Goal: Check status: Check status

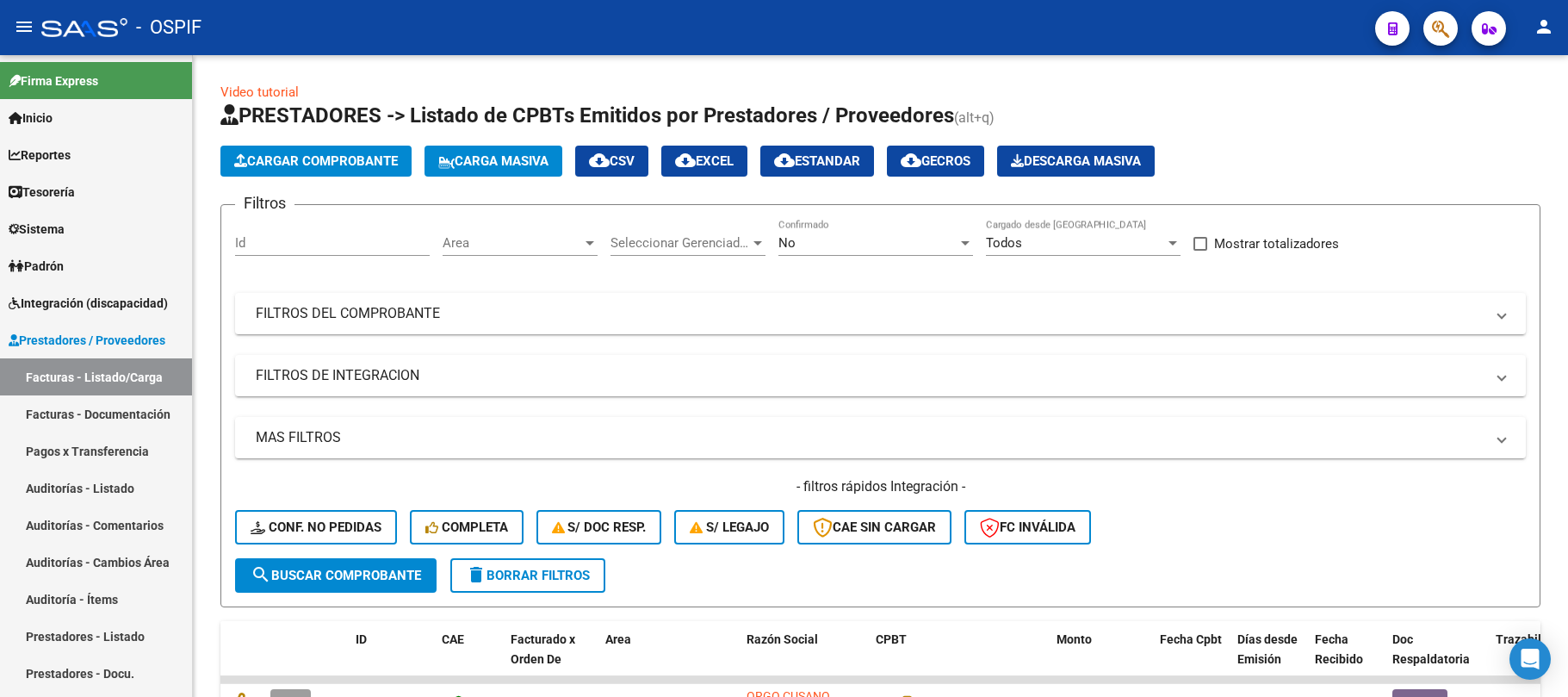
click at [521, 304] on mat-panel-title "FILTROS DEL COMPROBANTE" at bounding box center [871, 313] width 1229 height 19
click at [899, 242] on div "No" at bounding box center [868, 243] width 179 height 15
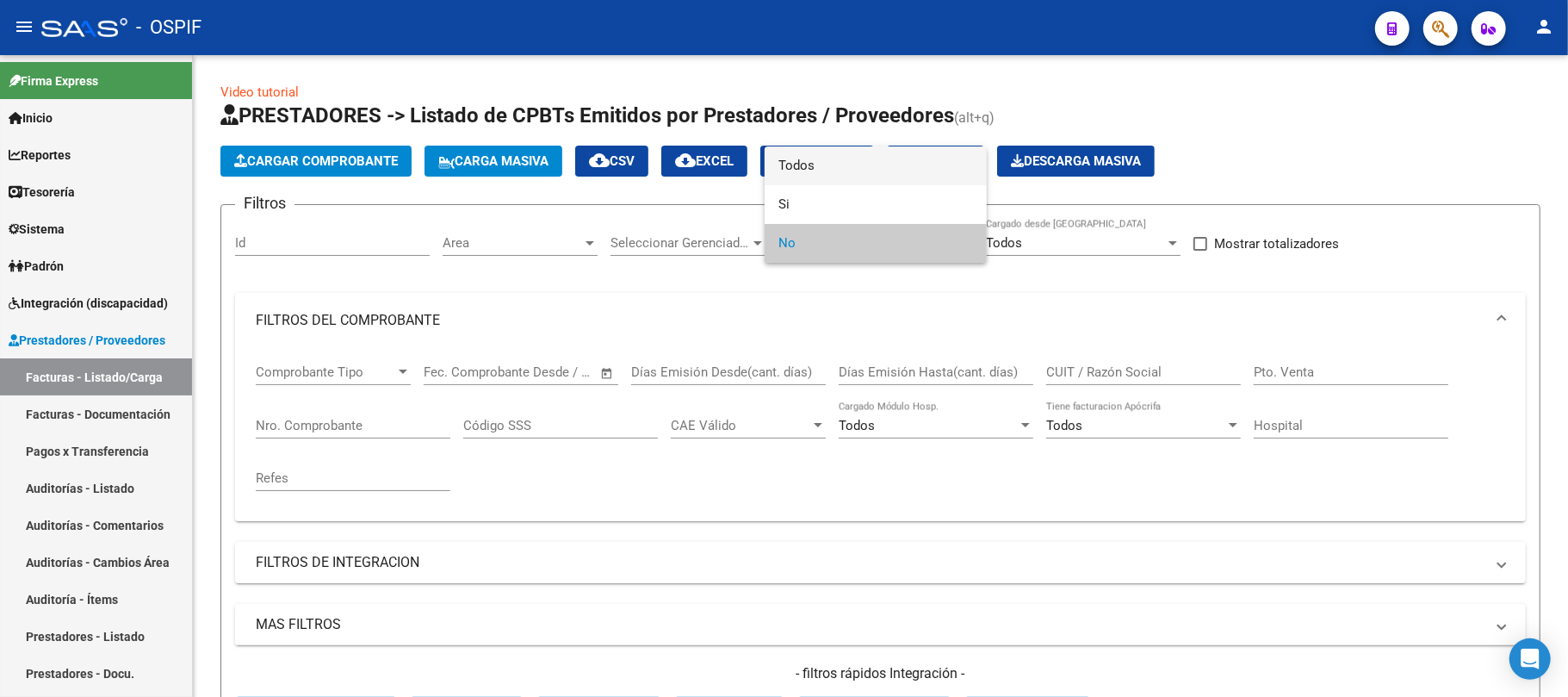
click at [817, 158] on span "Todos" at bounding box center [875, 166] width 195 height 39
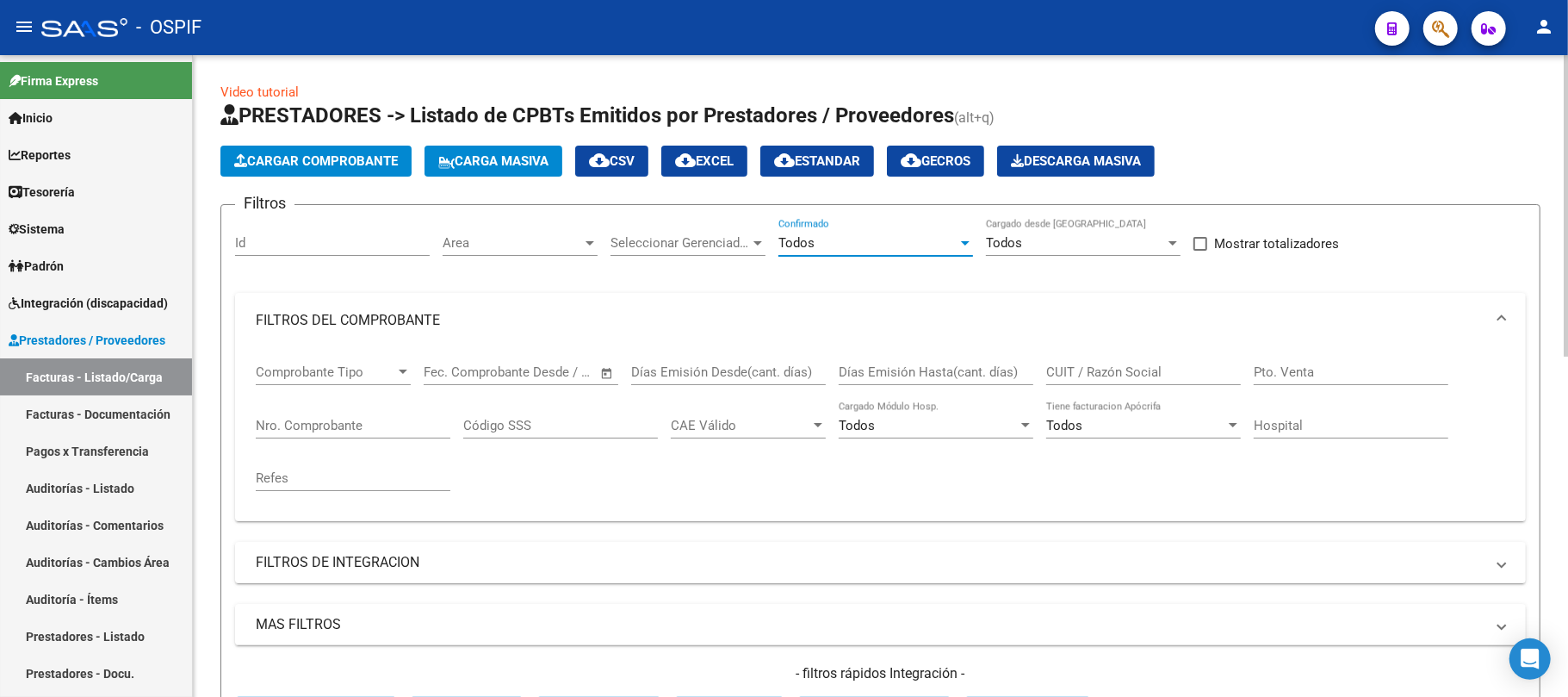
click at [1084, 358] on div "CUIT / Razón Social" at bounding box center [1143, 366] width 195 height 37
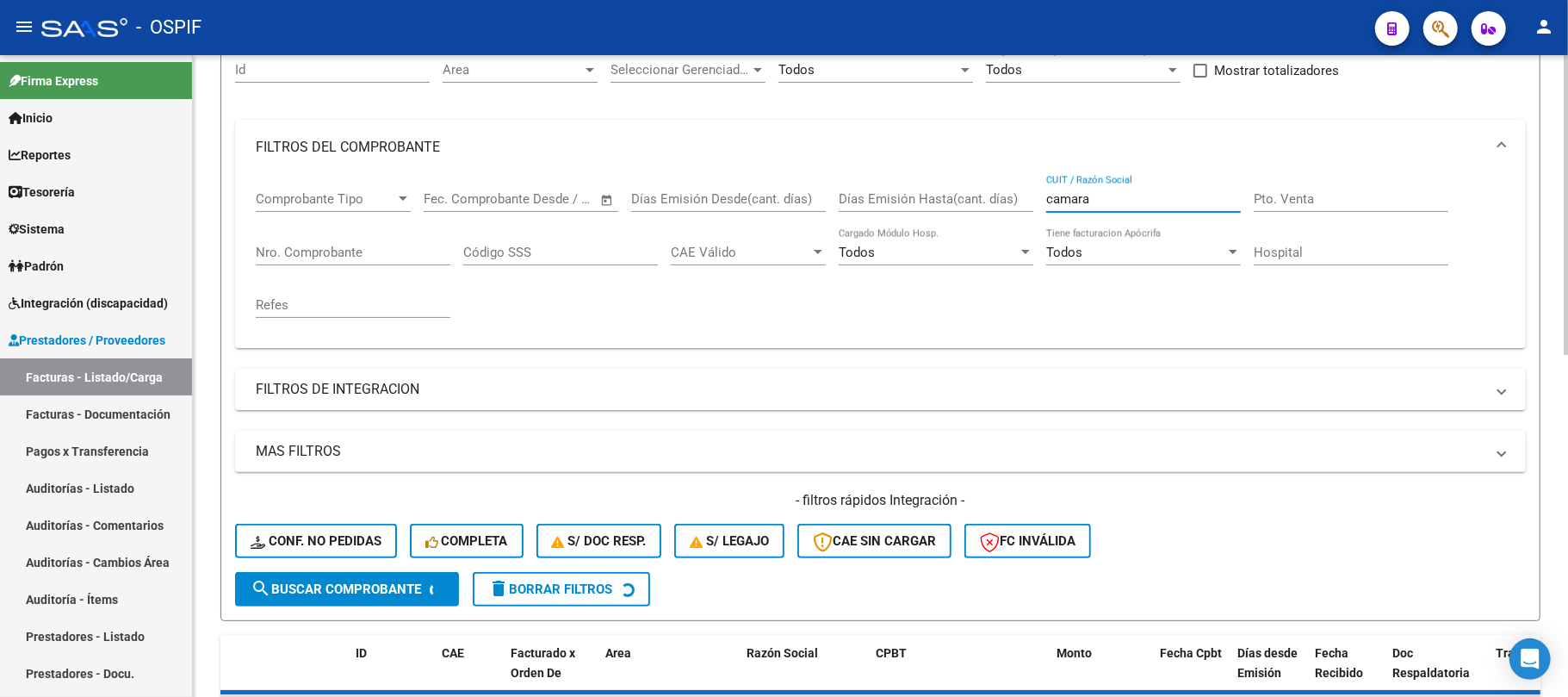
scroll to position [459, 0]
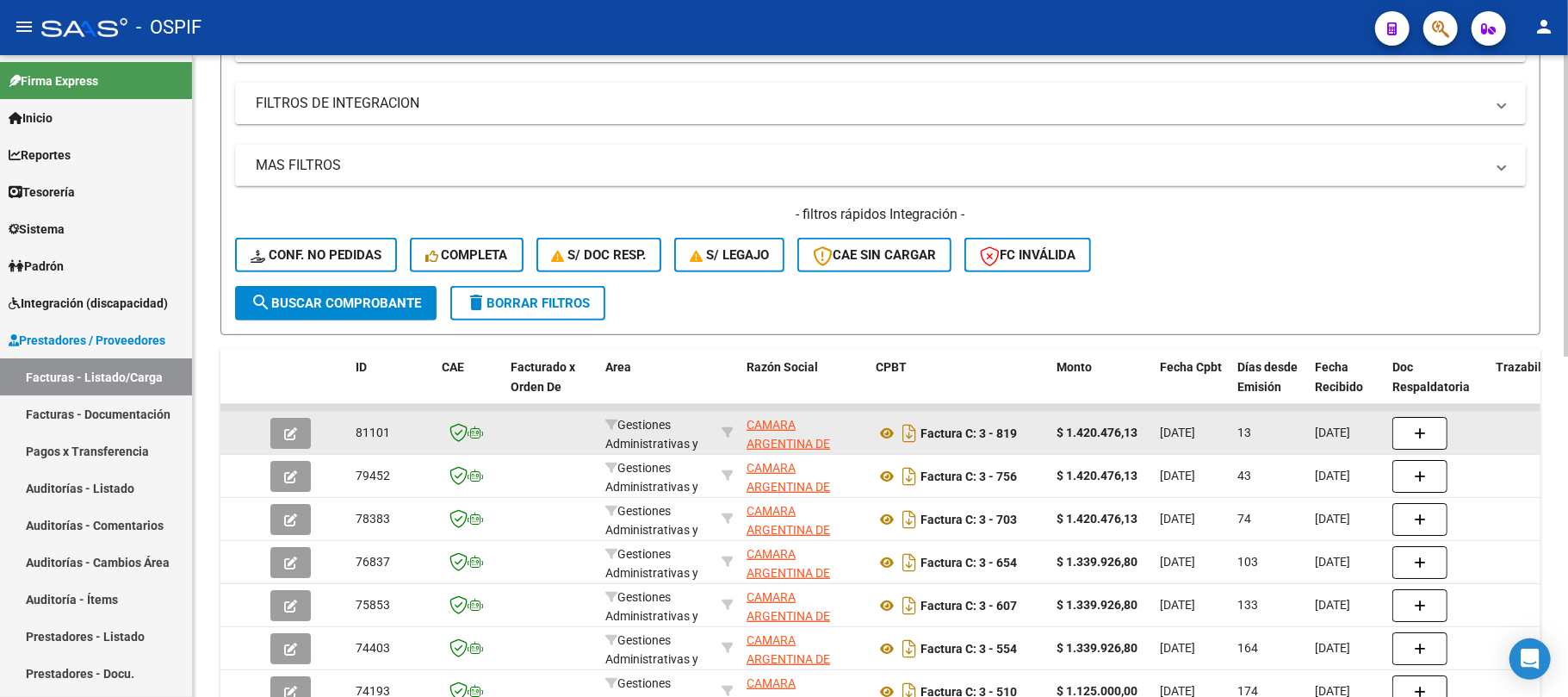
type input "camara"
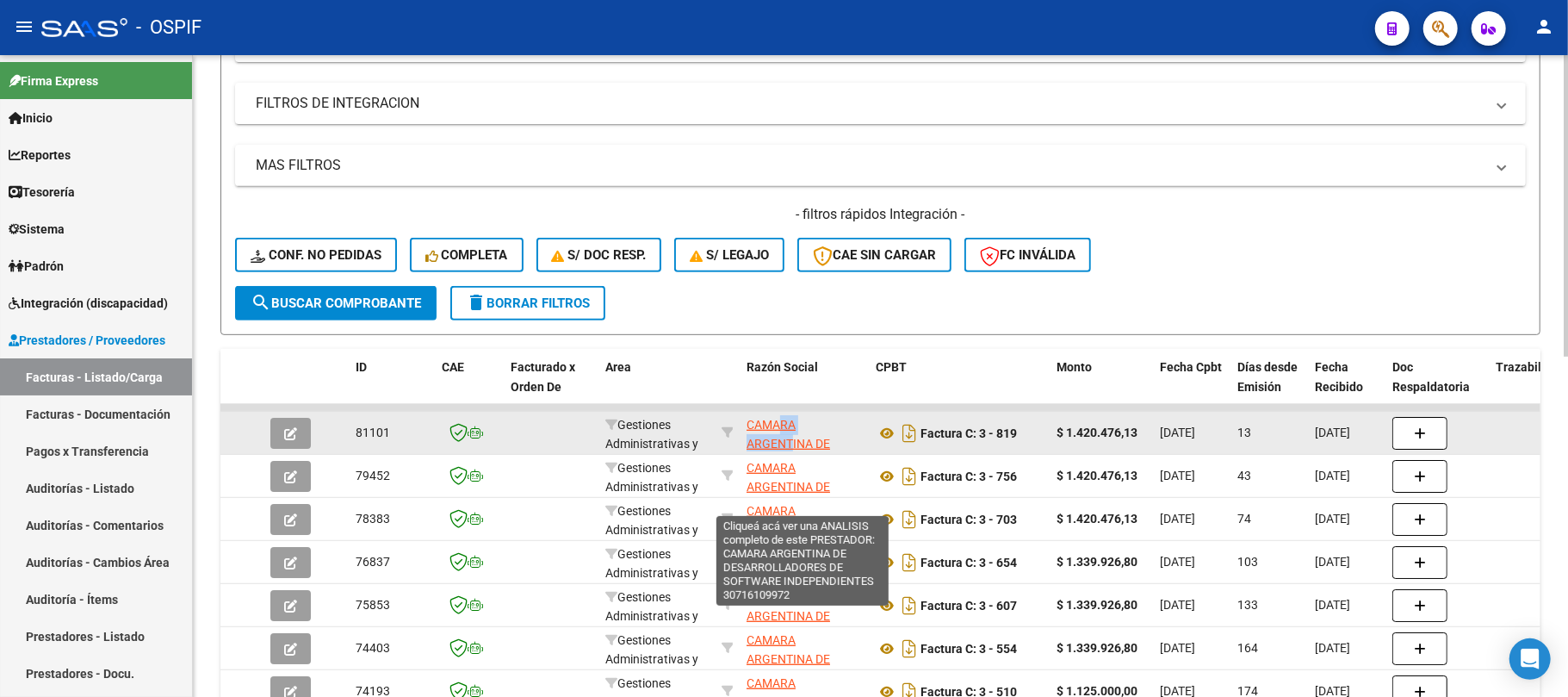
drag, startPoint x: 808, startPoint y: 445, endPoint x: 831, endPoint y: 445, distance: 23.0
click at [831, 455] on datatable-scroller "81101 Gestiones Administrativas y Otros CAMARA [GEOGRAPHIC_DATA] DE DESARROLLAD…" at bounding box center [881, 623] width 1320 height 438
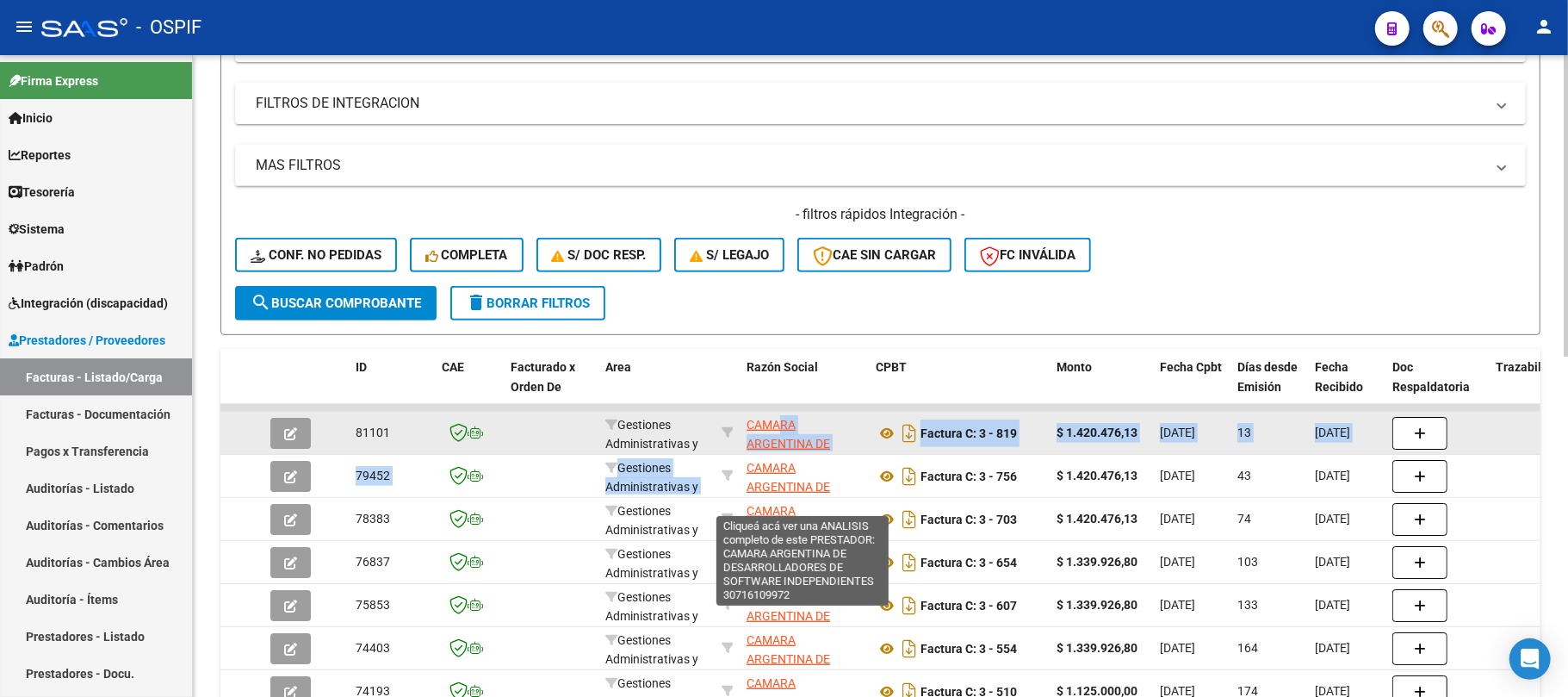
scroll to position [80, 0]
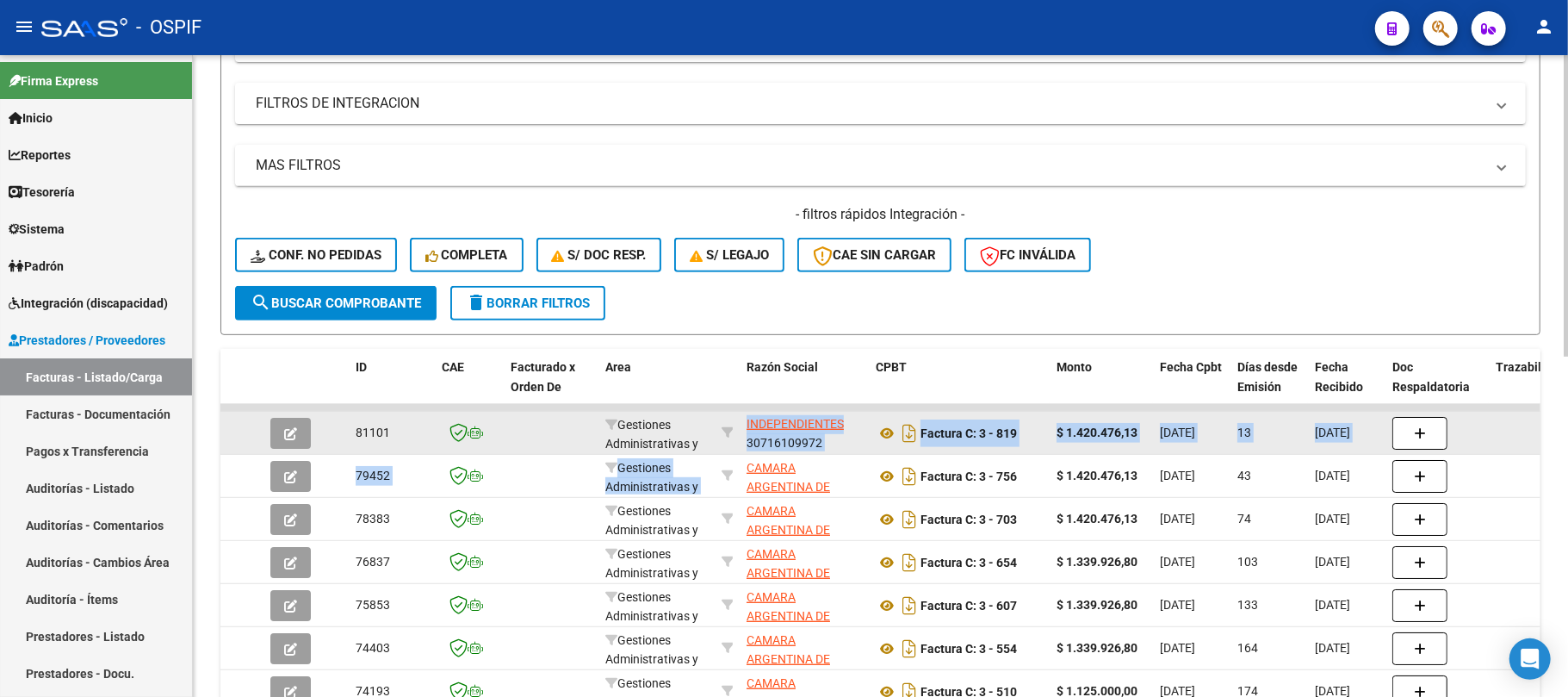
click at [844, 444] on div "CAMARA ARGENTINA DE DESARROLLADORES DE SOFTWARE INDEPENDIENTES 30716109972" at bounding box center [804, 434] width 115 height 36
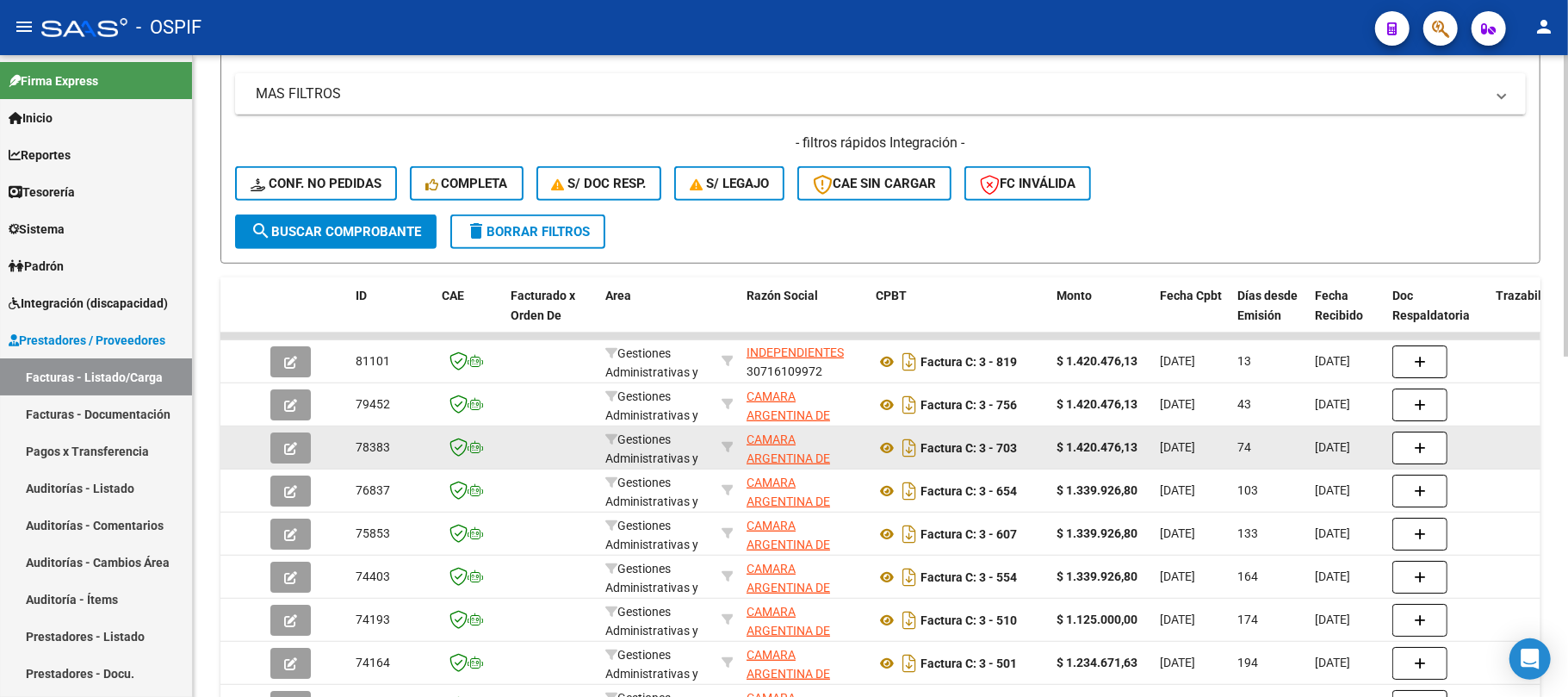
scroll to position [574, 0]
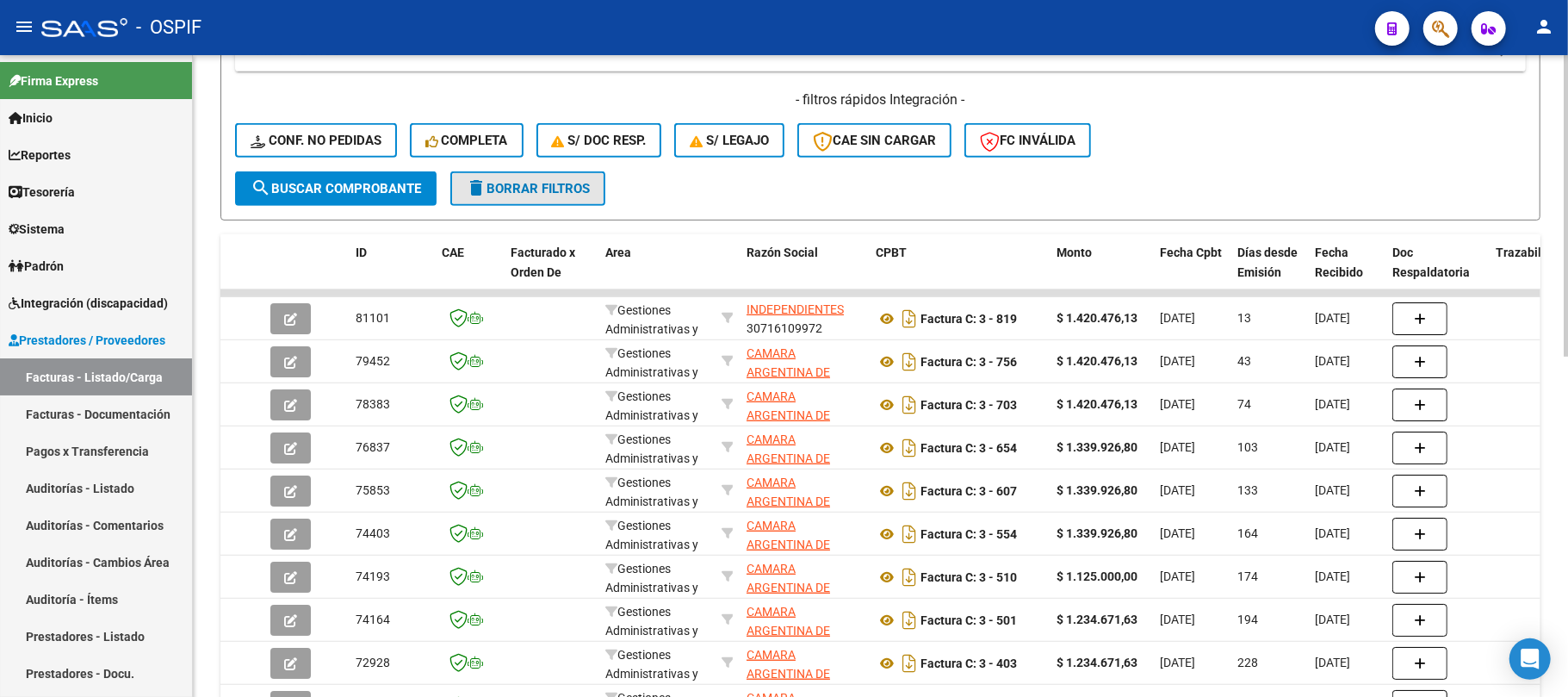
drag, startPoint x: 556, startPoint y: 200, endPoint x: 1036, endPoint y: 2, distance: 519.2
click at [559, 200] on button "delete Borrar Filtros" at bounding box center [528, 188] width 155 height 34
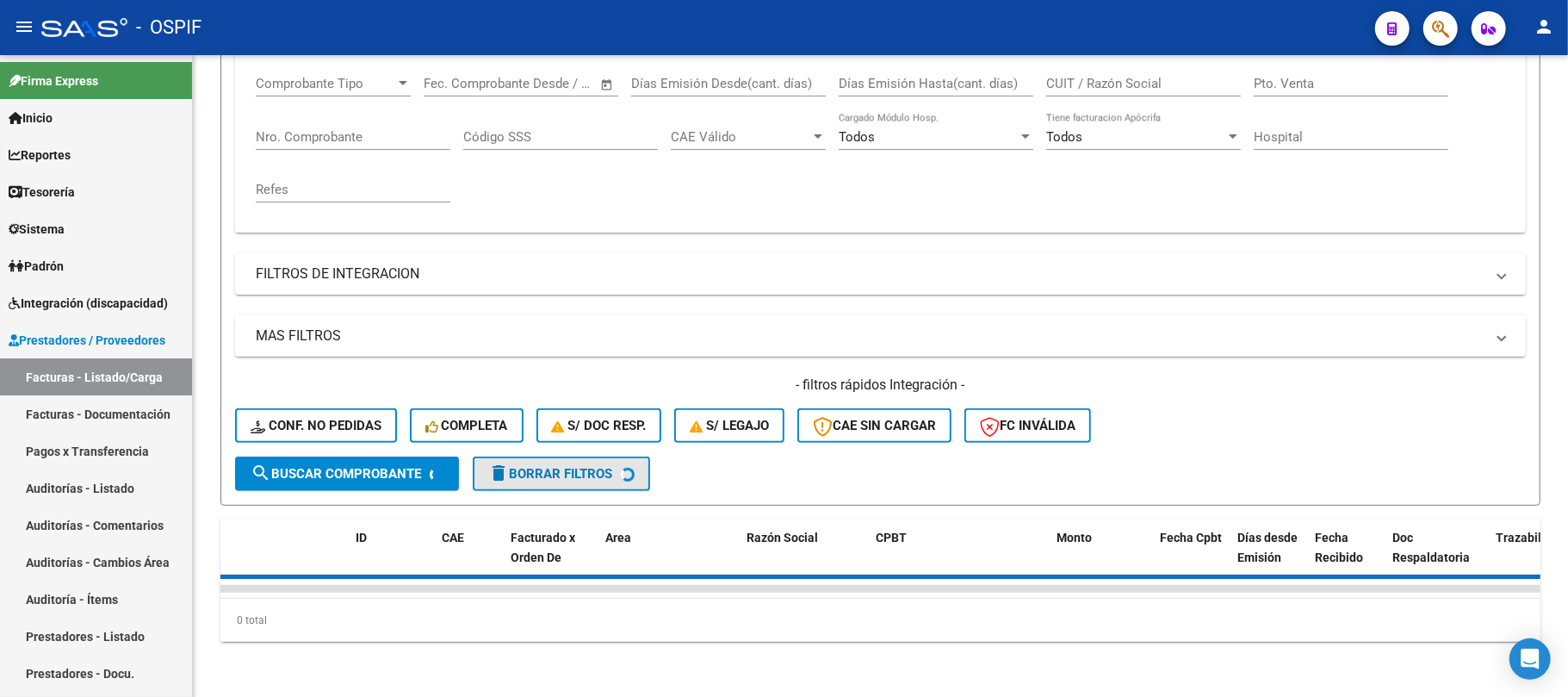
scroll to position [305, 0]
